Goal: Find specific page/section: Find specific page/section

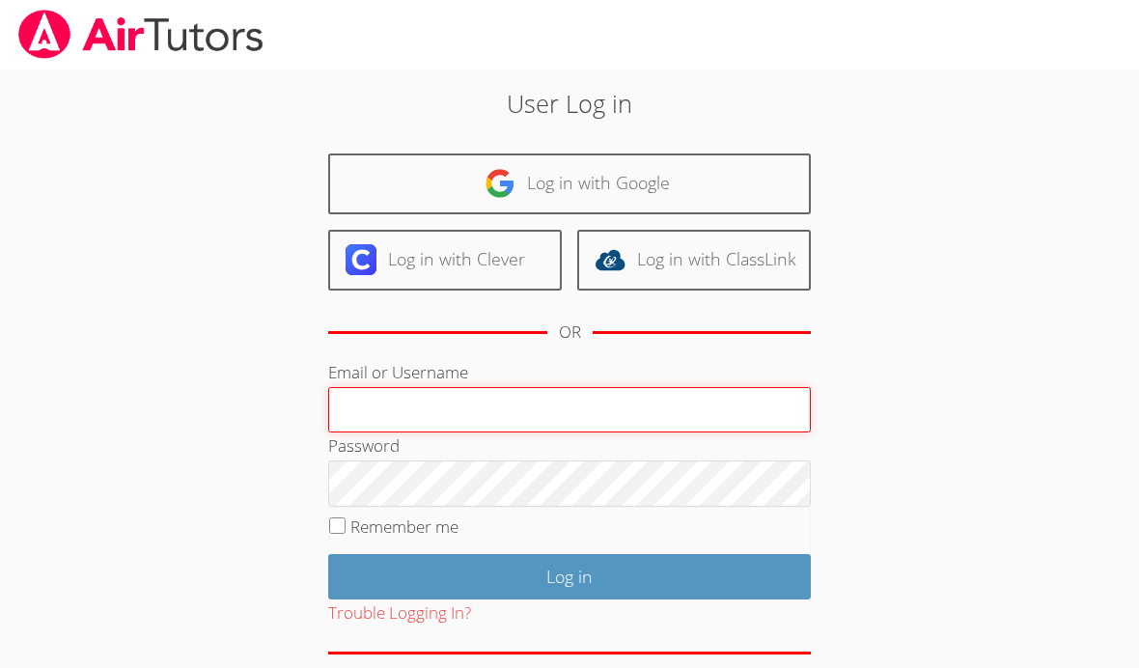
type input "[EMAIL_ADDRESS][DOMAIN_NAME]"
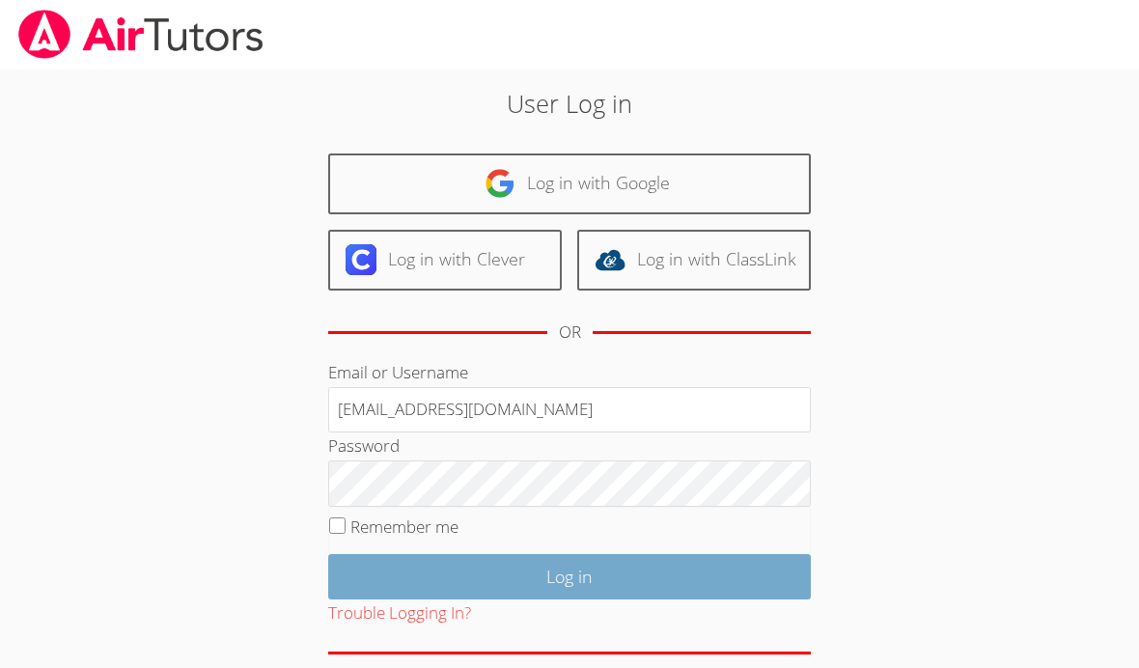
click at [640, 573] on input "Log in" at bounding box center [569, 576] width 483 height 45
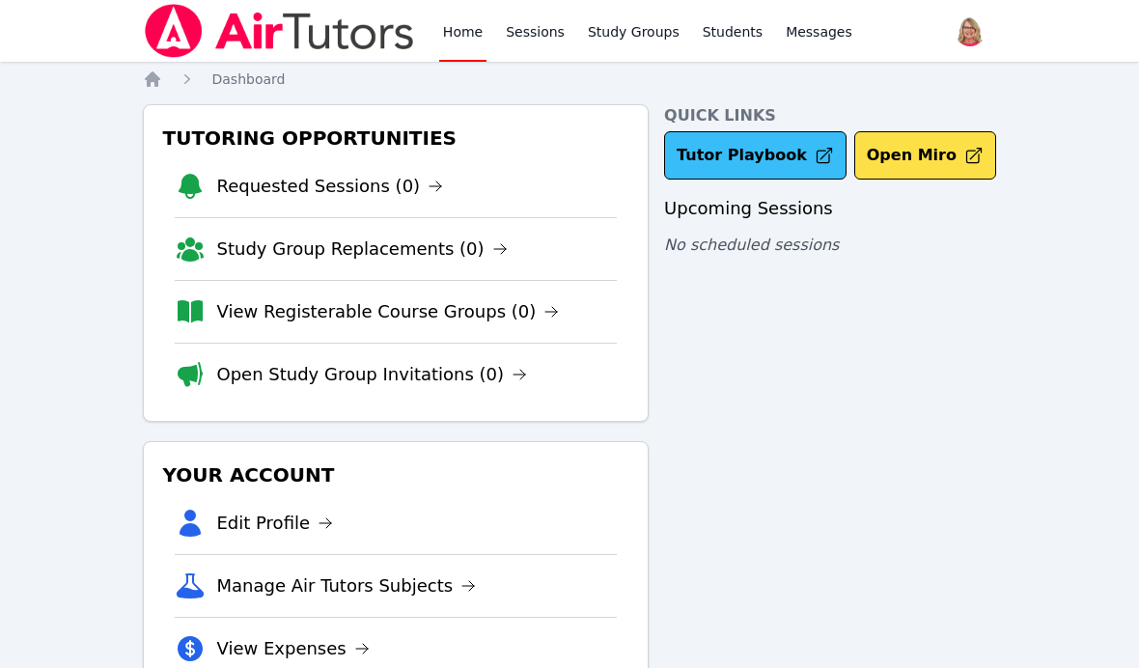
click at [784, 153] on link "Tutor Playbook" at bounding box center [755, 155] width 183 height 48
